Goal: Task Accomplishment & Management: Manage account settings

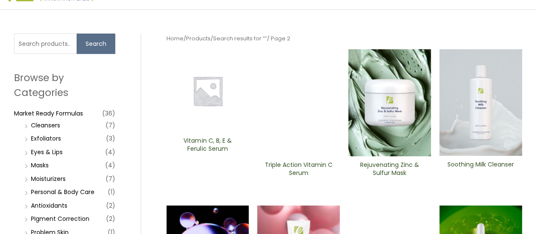
scroll to position [85, 0]
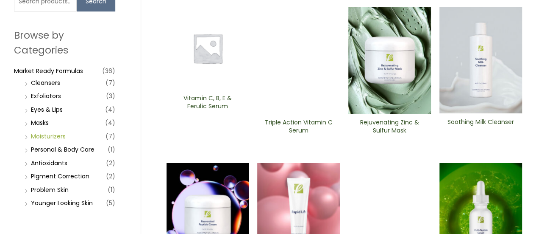
click at [49, 134] on link "Moisturizers" at bounding box center [48, 136] width 35 height 8
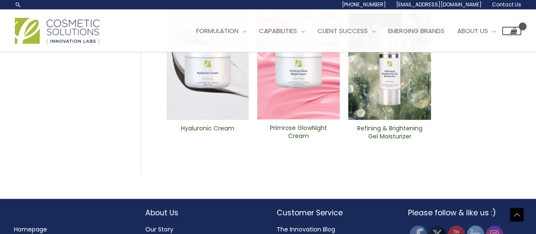
scroll to position [261, 0]
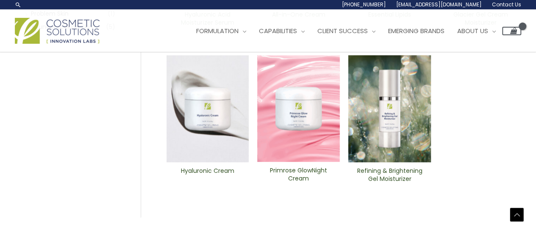
click at [228, 120] on img at bounding box center [208, 108] width 83 height 107
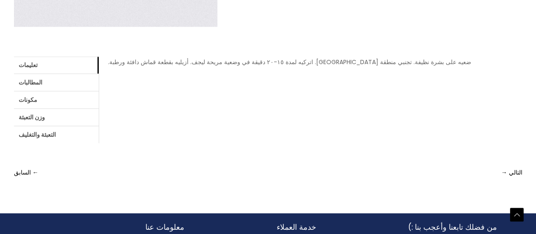
scroll to position [339, 0]
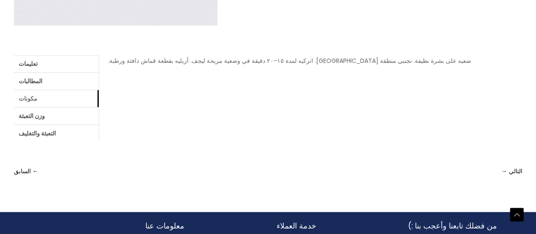
click at [40, 99] on link "مكونات" at bounding box center [56, 98] width 85 height 17
click at [299, 61] on font "تسجيل الدخول" at bounding box center [297, 60] width 36 height 8
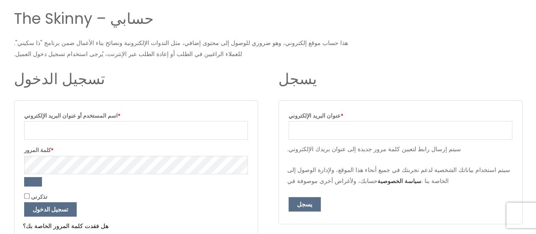
scroll to position [127, 0]
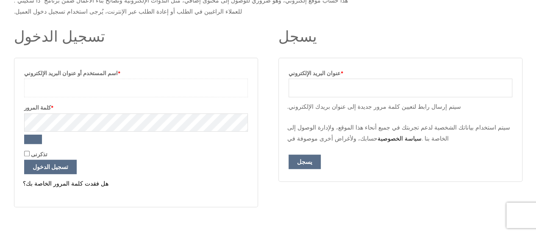
click at [53, 92] on input "اسم المستخدم أو عنوان البريد الإلكتروني * مطلوب" at bounding box center [136, 87] width 224 height 19
type input "[EMAIL_ADDRESS][DOMAIN_NAME]"
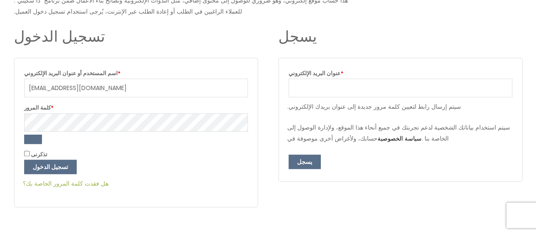
click at [67, 182] on font "هل فقدت كلمة المرور الخاصة بك؟" at bounding box center [66, 183] width 86 height 8
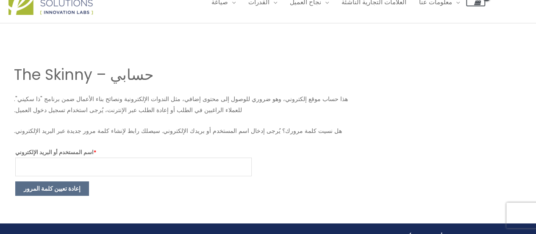
scroll to position [42, 0]
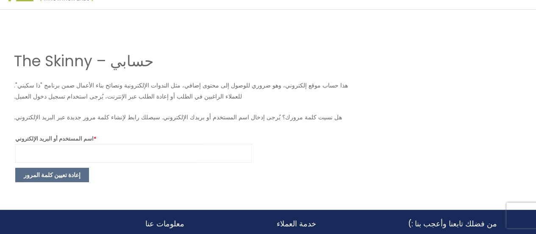
click at [52, 151] on input "اسم المستخدم أو البريد الإلكتروني * مطلوب" at bounding box center [133, 153] width 237 height 19
type input "[EMAIL_ADDRESS][DOMAIN_NAME]"
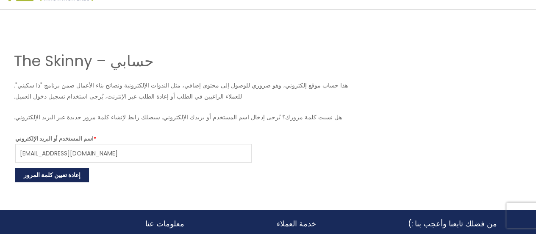
click at [59, 177] on font "إعادة تعيين كلمة المرور" at bounding box center [52, 174] width 57 height 8
